Goal: Communication & Community: Answer question/provide support

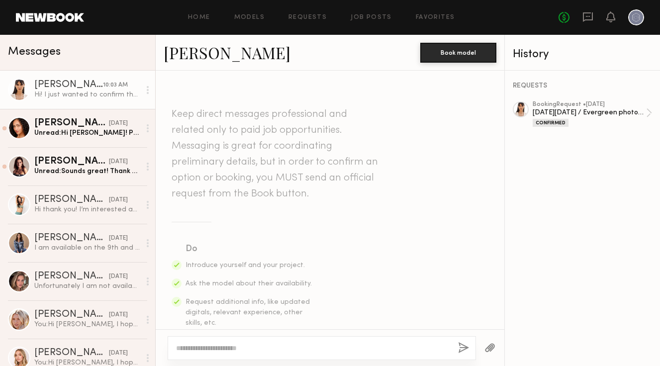
click at [14, 90] on div at bounding box center [19, 90] width 22 height 22
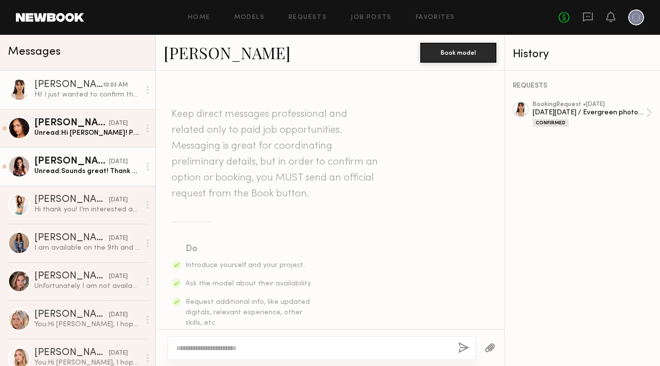
click at [68, 159] on div "[PERSON_NAME]" at bounding box center [71, 162] width 75 height 10
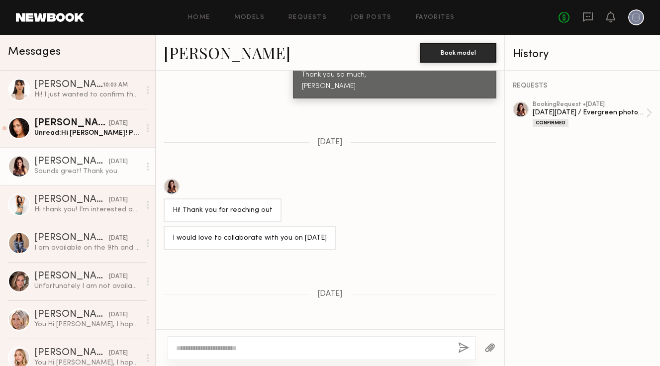
scroll to position [721, 0]
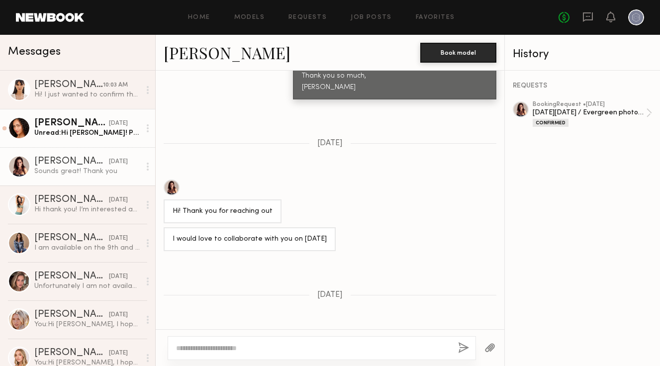
click at [102, 141] on link "Brandi O. 10/06/2025 Unread: Hi Allison! Perfect - thanks for the info! Here’s …" at bounding box center [77, 128] width 155 height 38
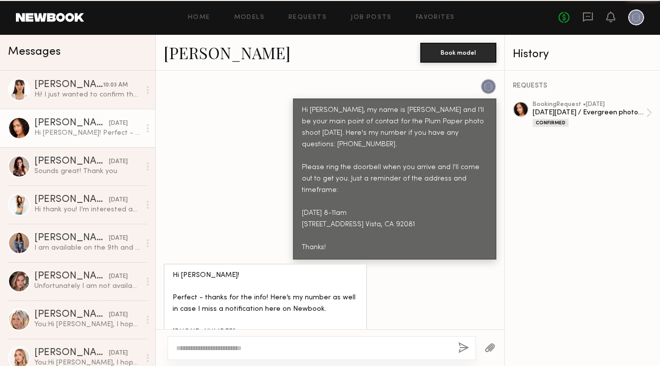
scroll to position [680, 0]
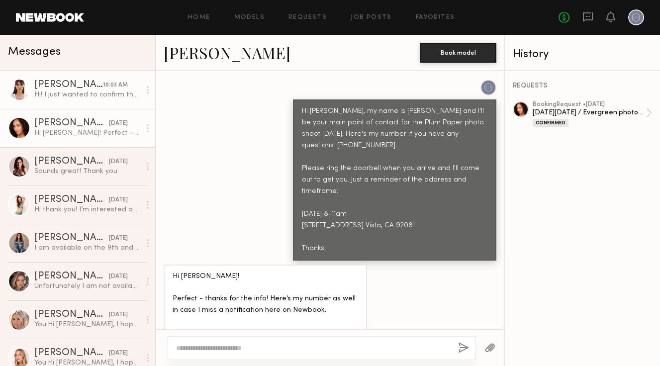
click at [72, 93] on div "Hi! I just wanted to confirm the job for tomorrow with you. I’ll see you at 8 A…" at bounding box center [87, 94] width 106 height 9
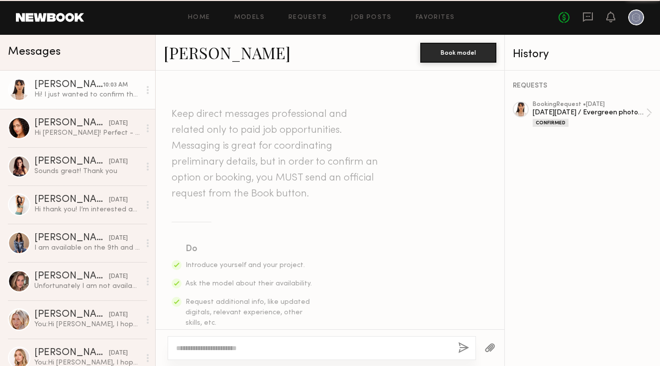
scroll to position [638, 0]
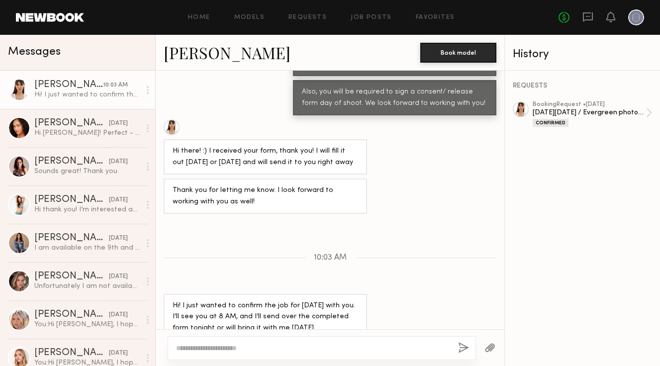
click at [16, 85] on div at bounding box center [19, 90] width 22 height 22
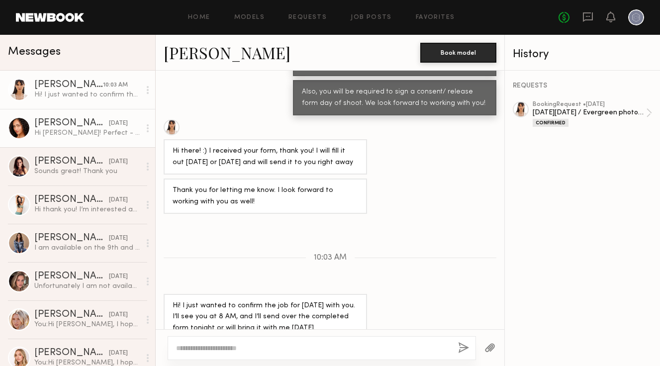
click at [109, 122] on div "10/06/2025" at bounding box center [118, 123] width 19 height 9
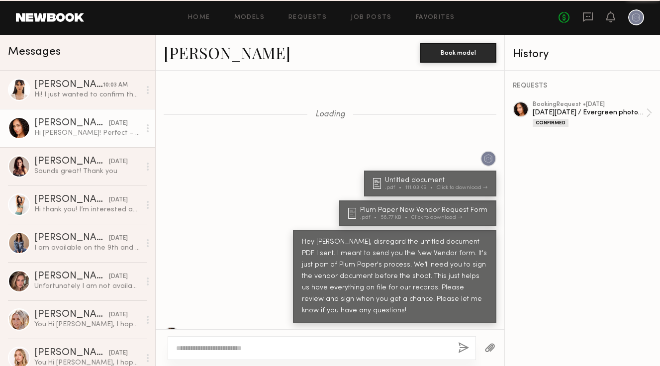
scroll to position [680, 0]
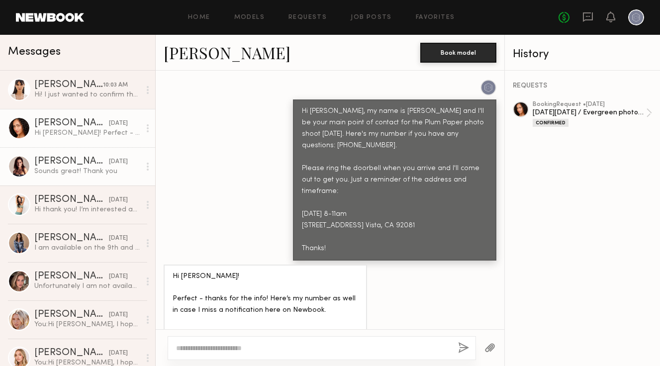
click at [84, 159] on div "Sofi S." at bounding box center [71, 162] width 75 height 10
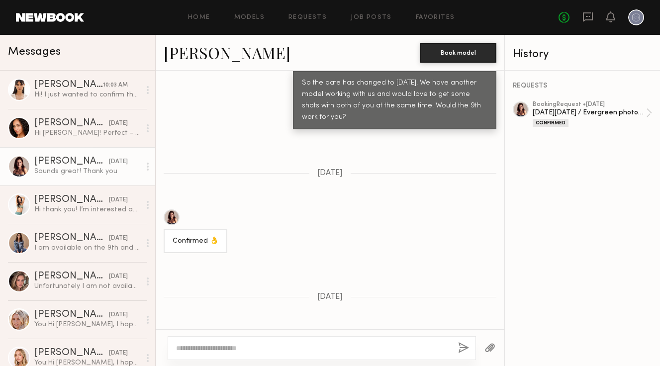
scroll to position [1166, 0]
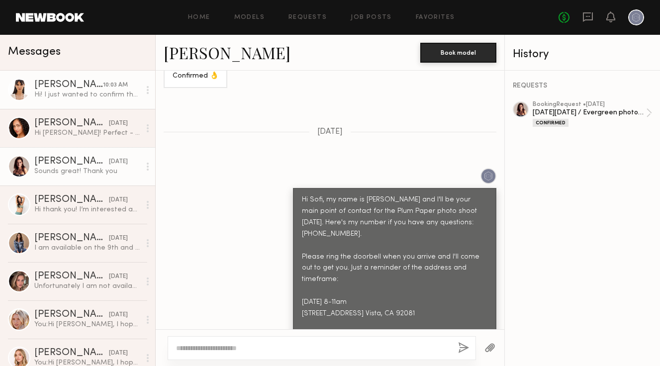
click at [54, 88] on div "Vita M." at bounding box center [68, 85] width 69 height 10
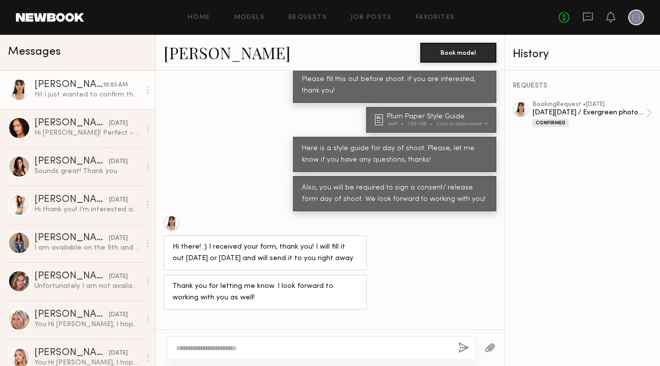
scroll to position [540, 0]
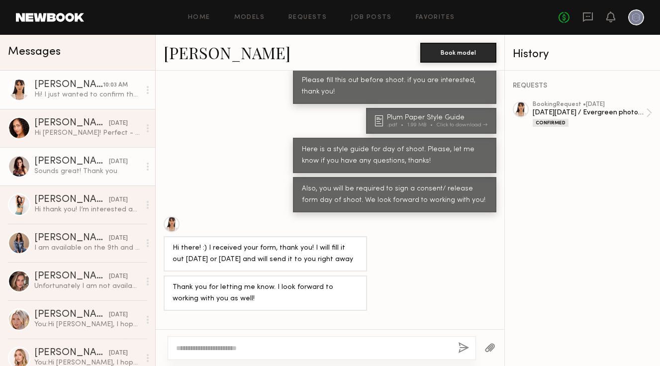
click at [80, 169] on div "Sounds great! Thank you" at bounding box center [87, 171] width 106 height 9
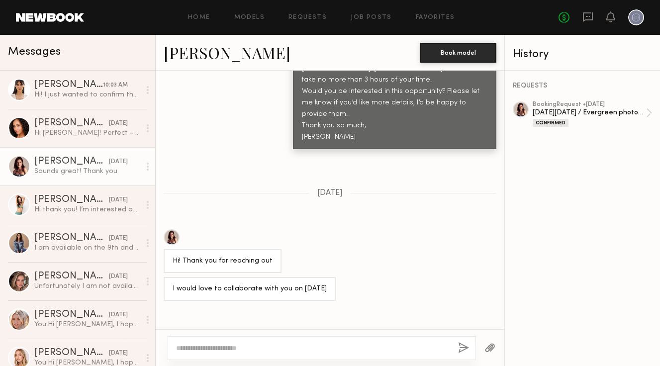
scroll to position [661, 0]
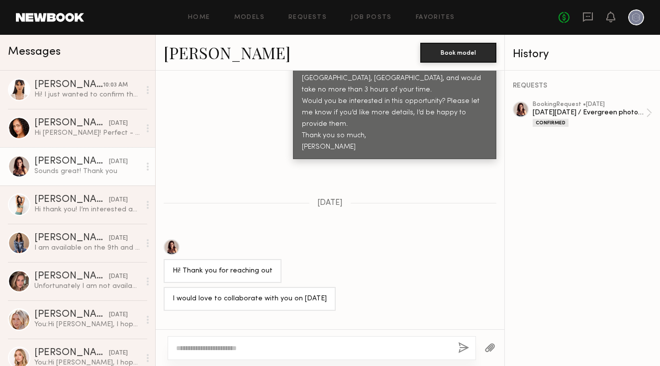
click at [21, 166] on div at bounding box center [19, 166] width 22 height 22
click at [50, 162] on div "Sofi S." at bounding box center [71, 162] width 75 height 10
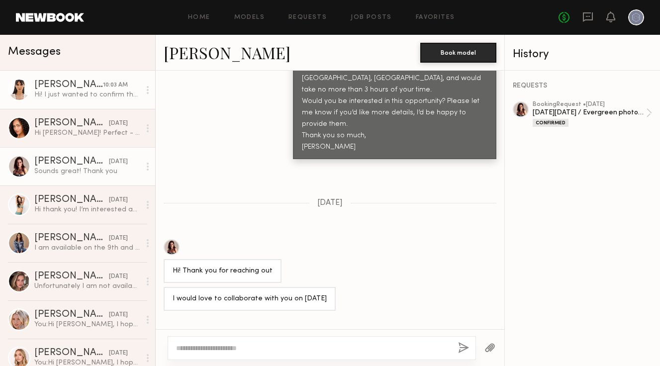
click at [59, 96] on div "Hi! I just wanted to confirm the job for tomorrow with you. I’ll see you at 8 A…" at bounding box center [87, 94] width 106 height 9
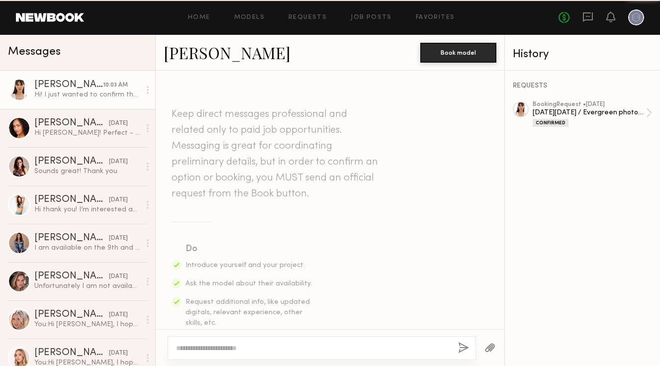
scroll to position [638, 0]
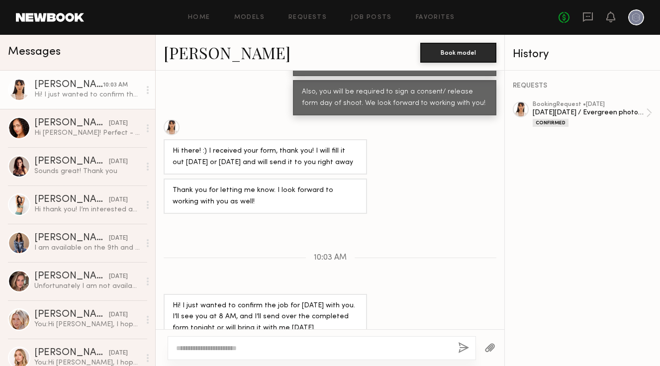
click at [170, 119] on div at bounding box center [172, 127] width 16 height 16
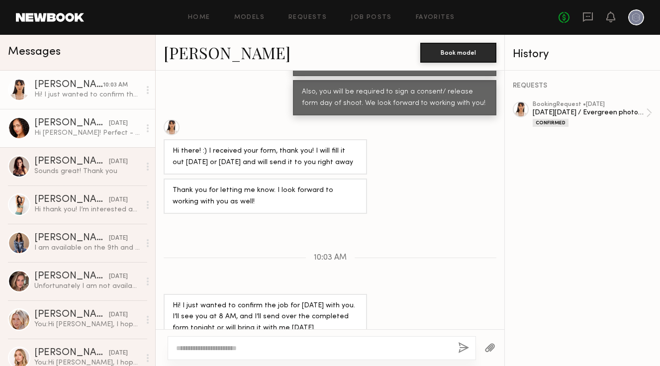
click at [17, 129] on div at bounding box center [19, 128] width 22 height 22
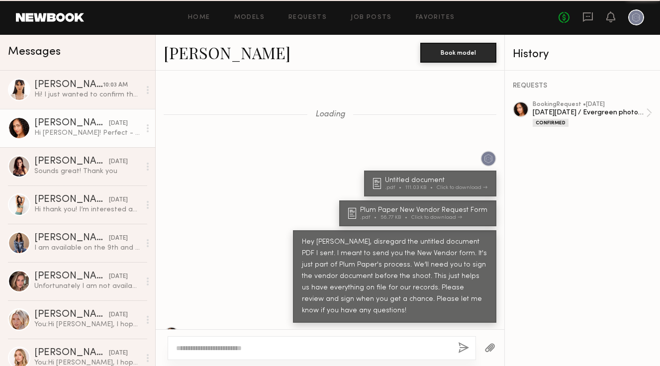
scroll to position [680, 0]
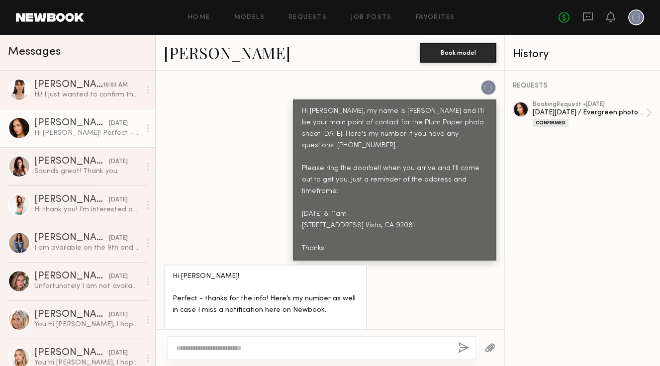
click at [24, 129] on div at bounding box center [19, 128] width 22 height 22
click at [18, 125] on div at bounding box center [19, 128] width 22 height 22
click at [17, 131] on div at bounding box center [19, 128] width 22 height 22
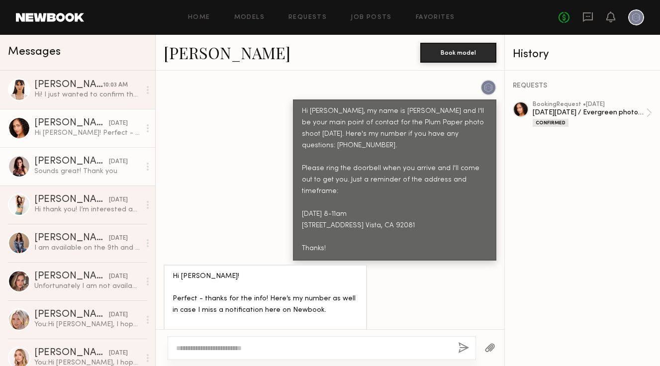
click at [14, 176] on div at bounding box center [19, 166] width 22 height 22
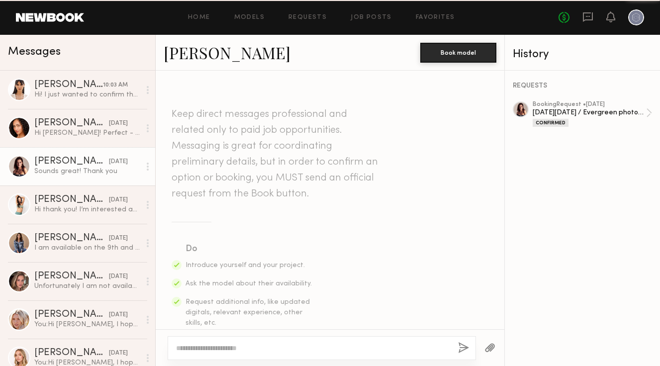
scroll to position [1166, 0]
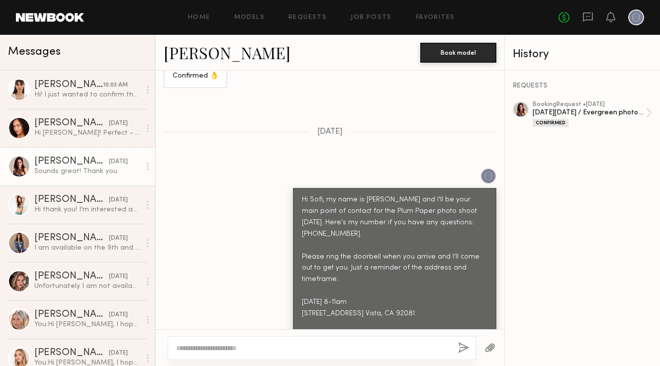
click at [21, 167] on div at bounding box center [19, 166] width 22 height 22
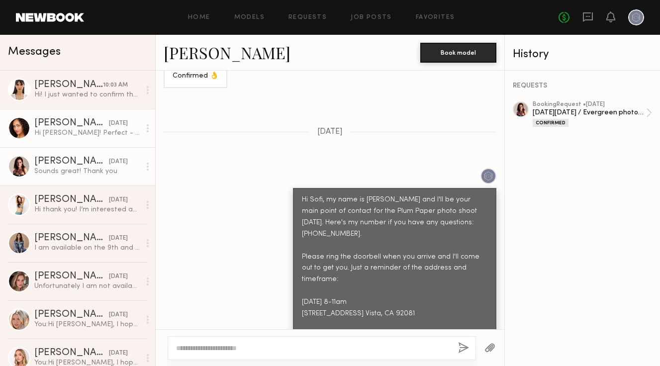
click at [24, 126] on div at bounding box center [19, 128] width 22 height 22
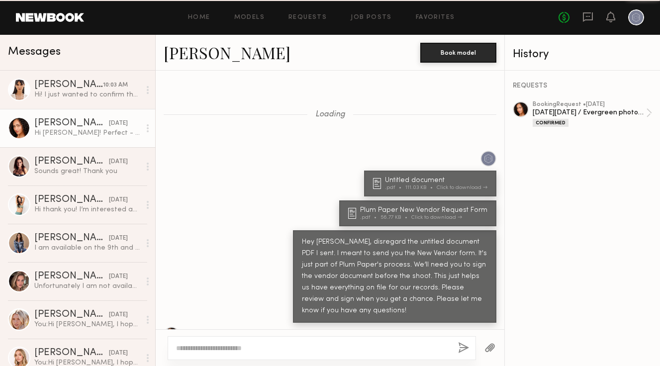
scroll to position [680, 0]
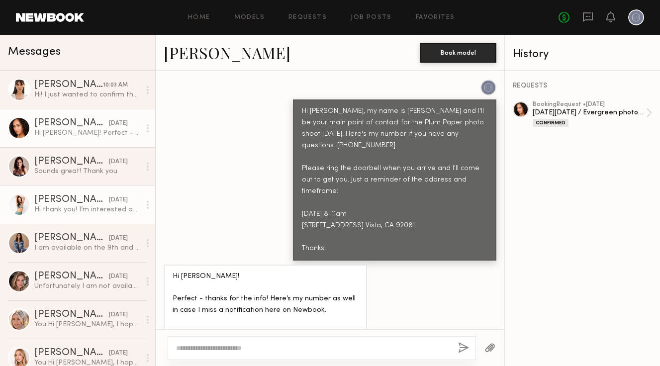
click at [70, 202] on div "Chloe C." at bounding box center [71, 200] width 75 height 10
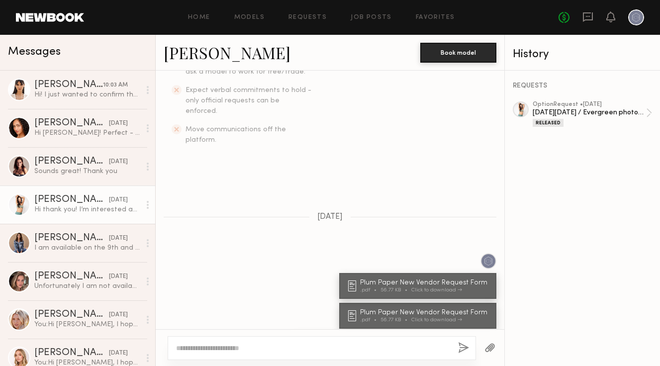
scroll to position [362, 0]
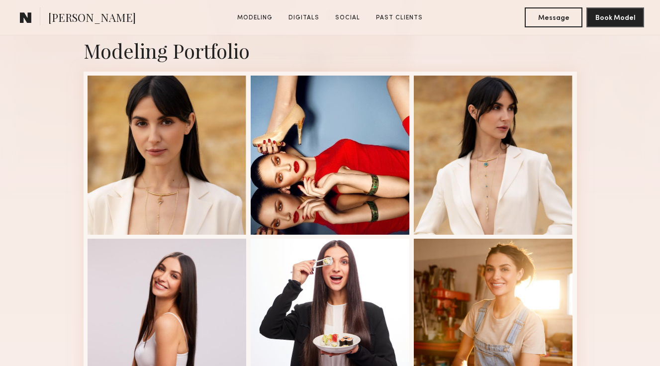
scroll to position [254, 0]
